Goal: Transaction & Acquisition: Download file/media

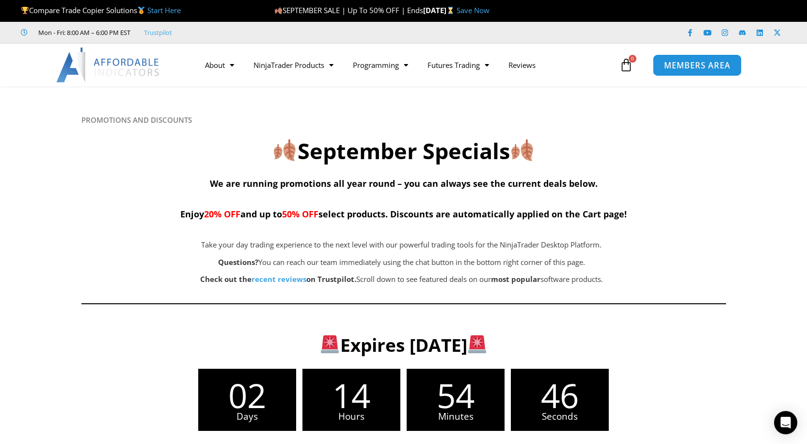
click at [690, 64] on span "MEMBERS AREA" at bounding box center [697, 65] width 66 height 8
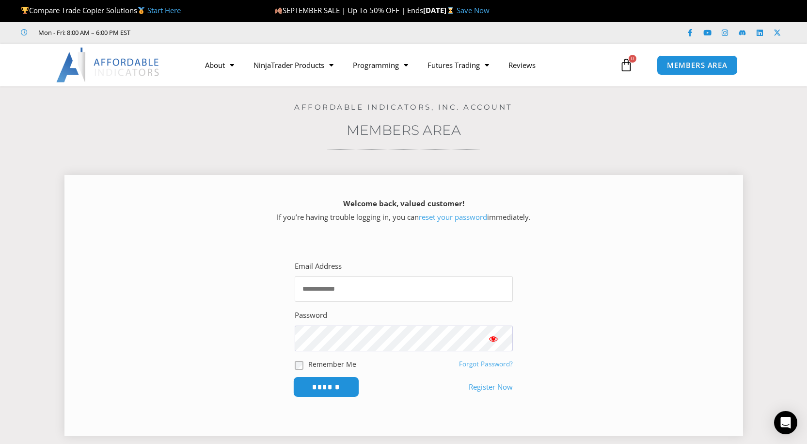
type input "**********"
click at [318, 390] on input "******" at bounding box center [326, 386] width 66 height 21
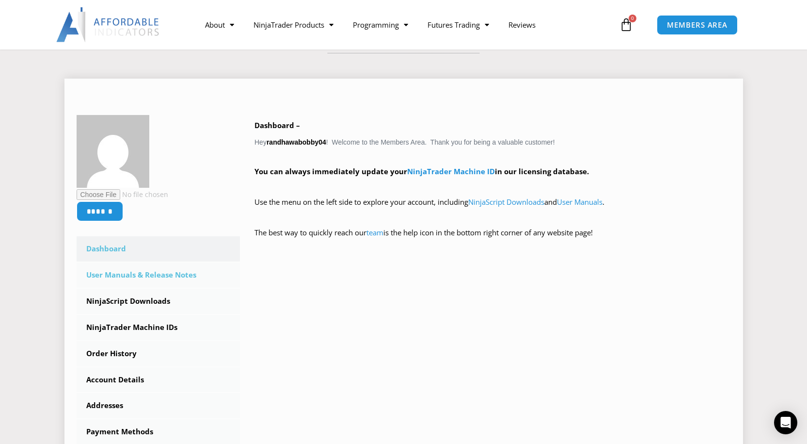
scroll to position [194, 0]
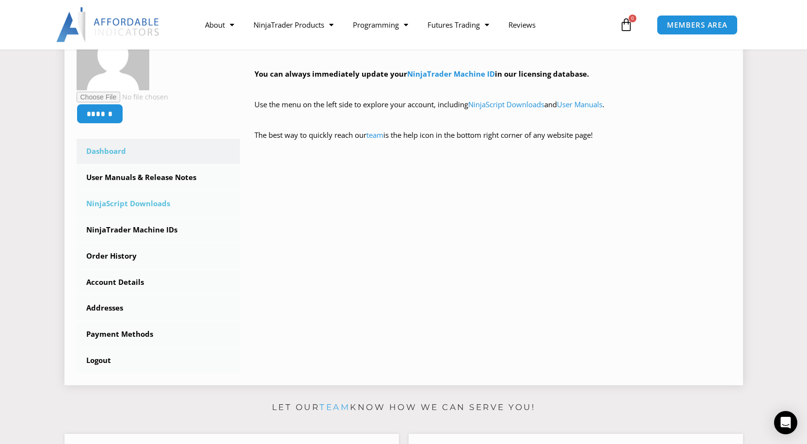
click at [110, 205] on link "NinjaScript Downloads" at bounding box center [159, 203] width 164 height 25
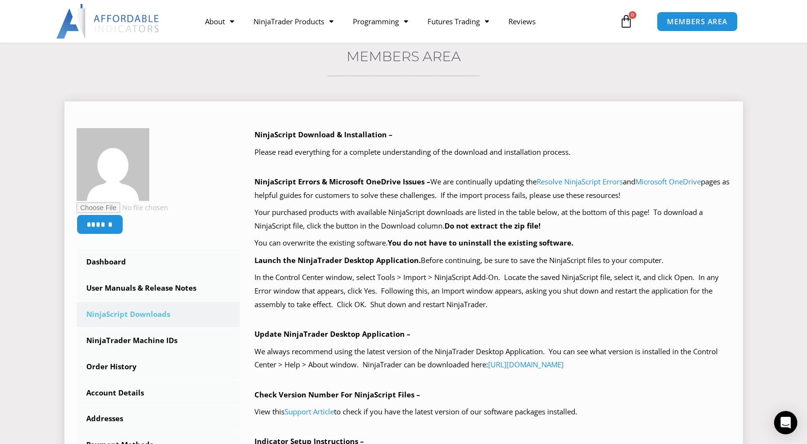
scroll to position [145, 0]
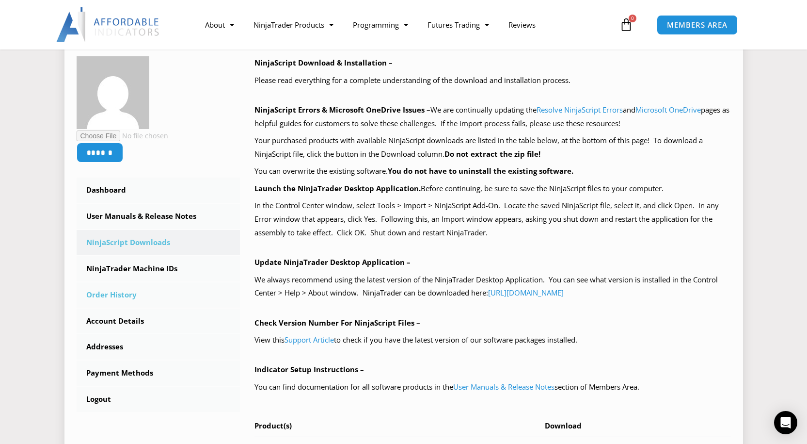
click at [110, 293] on link "Order History" at bounding box center [159, 294] width 164 height 25
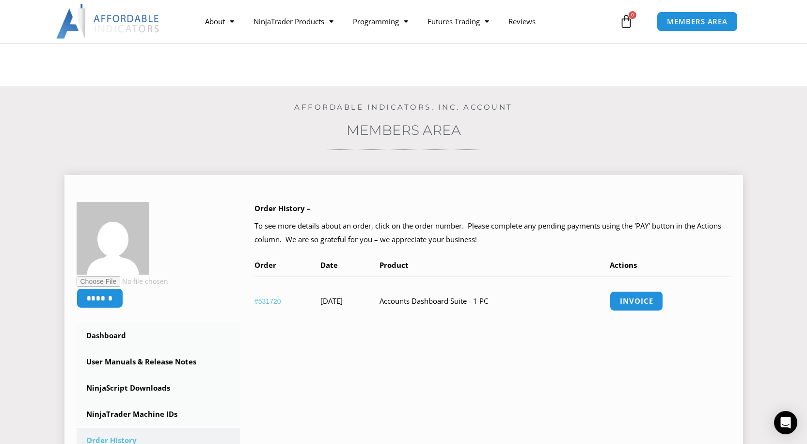
scroll to position [145, 0]
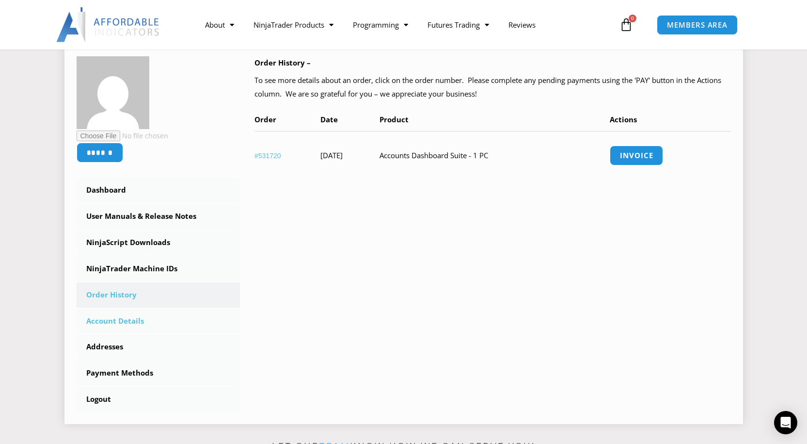
click at [125, 322] on link "Account Details" at bounding box center [159, 320] width 164 height 25
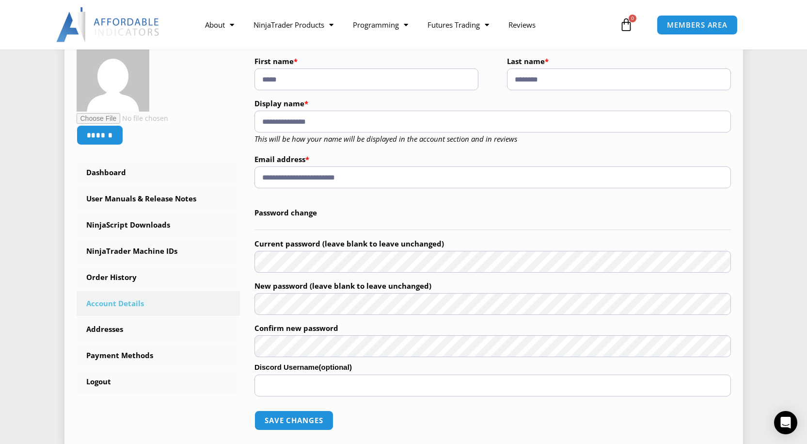
scroll to position [194, 0]
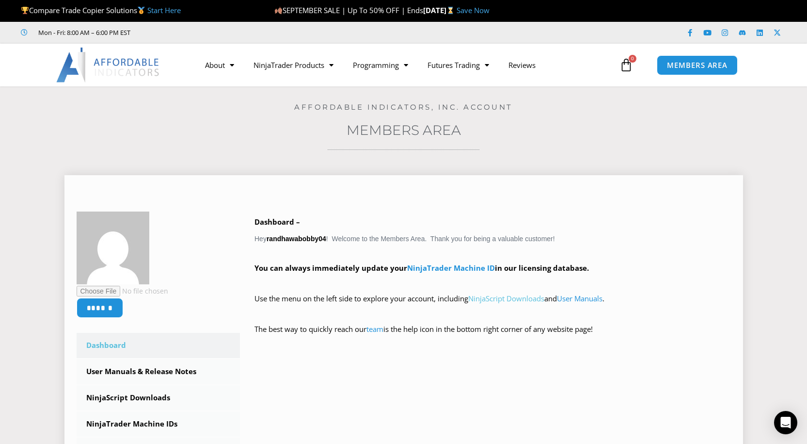
click at [500, 301] on link "NinjaScript Downloads" at bounding box center [506, 298] width 76 height 10
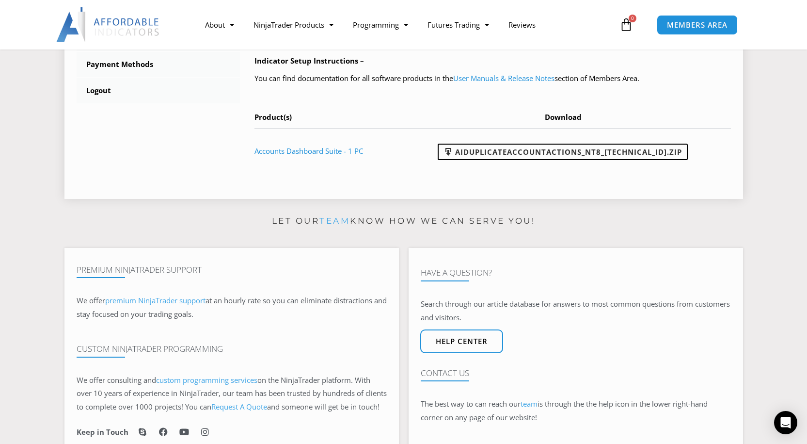
scroll to position [436, 0]
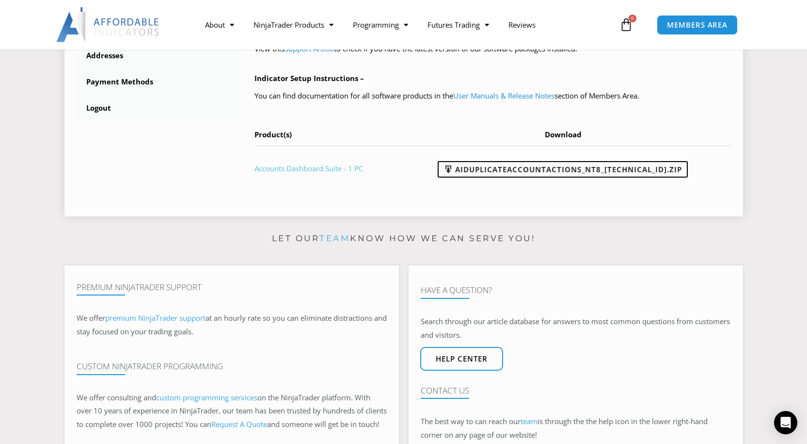
click at [314, 168] on link "Accounts Dashboard Suite - 1 PC" at bounding box center [309, 168] width 109 height 10
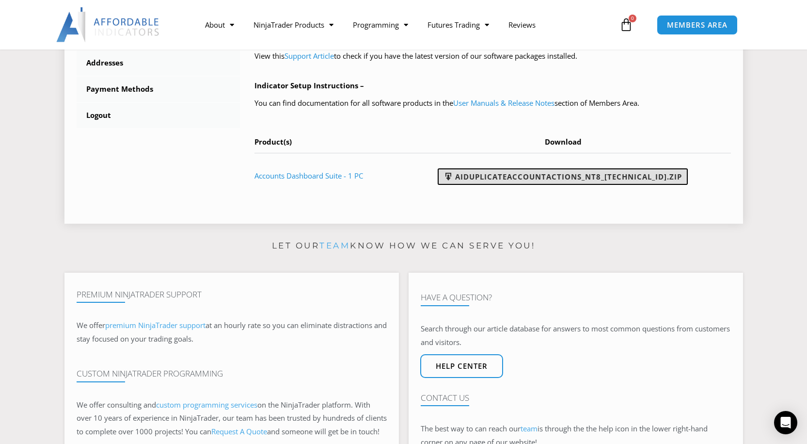
click at [547, 177] on link "AIDuplicateAccountActions_NT8_[TECHNICAL_ID].zip" at bounding box center [563, 176] width 250 height 16
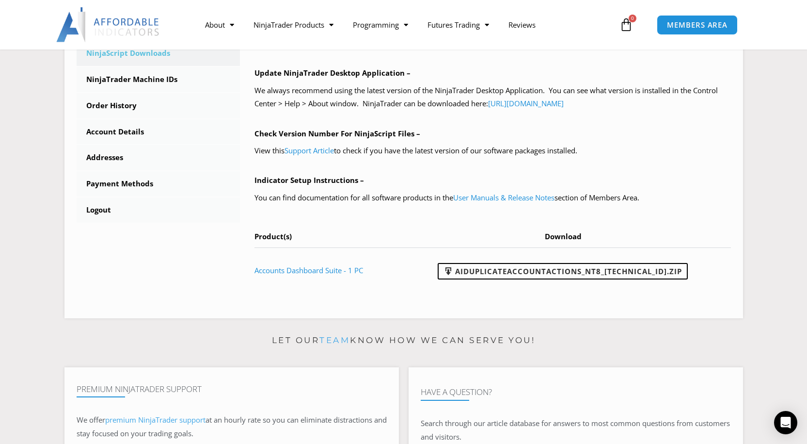
scroll to position [235, 0]
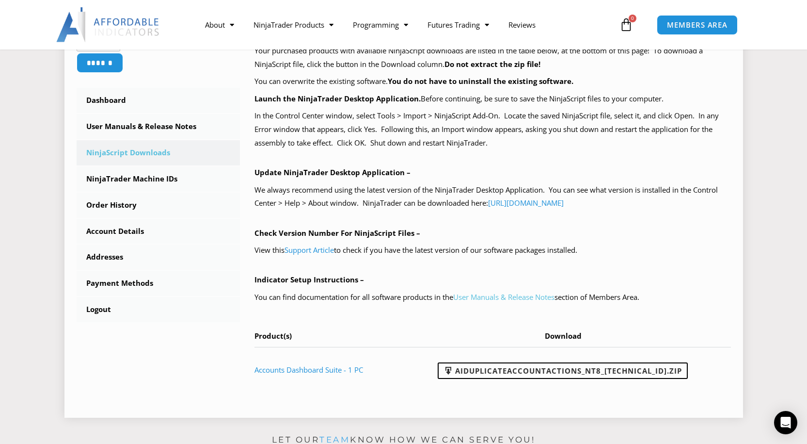
click at [496, 296] on link "User Manuals & Release Notes" at bounding box center [503, 297] width 101 height 10
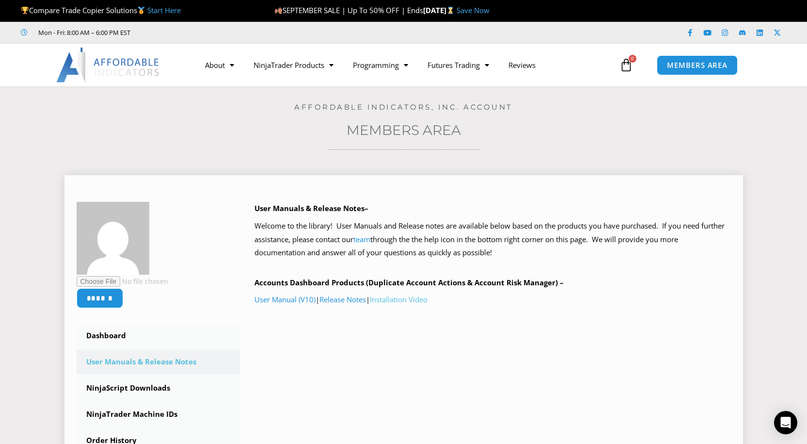
click at [418, 302] on link "Installation Video" at bounding box center [399, 299] width 58 height 10
